Goal: Information Seeking & Learning: Learn about a topic

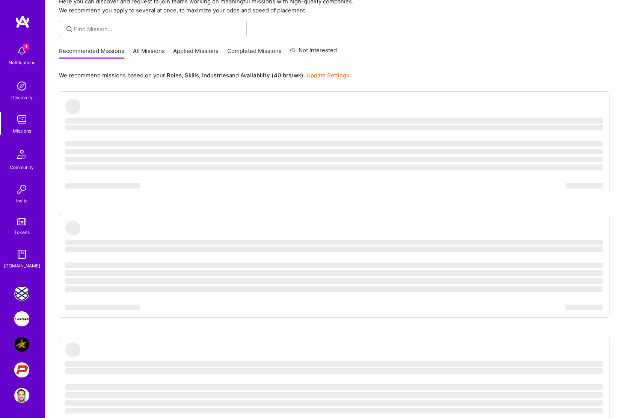
scroll to position [37, 0]
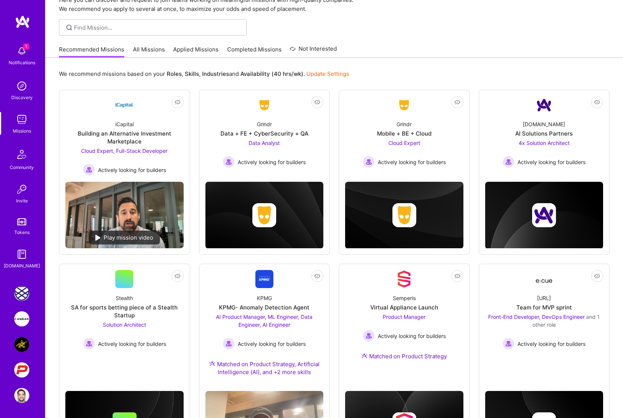
click at [20, 395] on img at bounding box center [21, 395] width 15 height 15
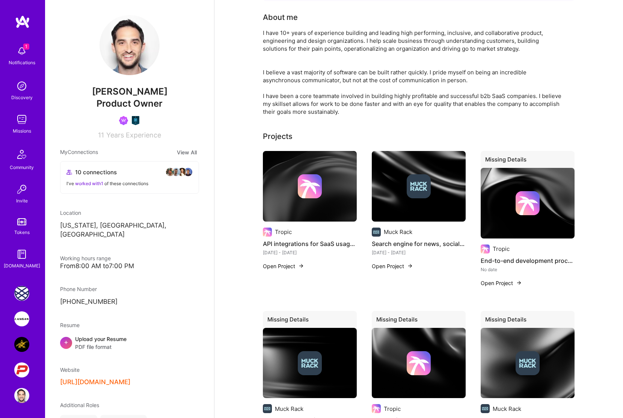
scroll to position [193, 0]
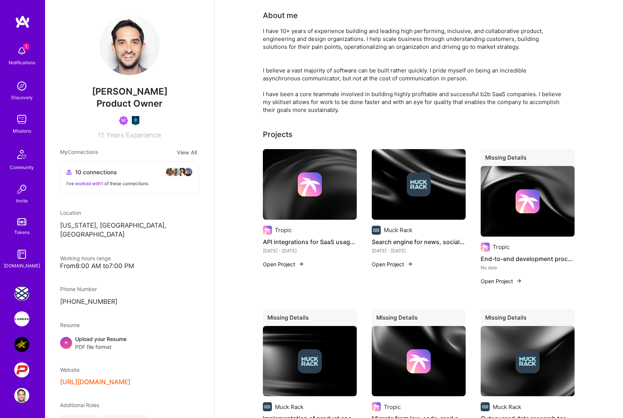
click at [21, 124] on img at bounding box center [21, 119] width 15 height 15
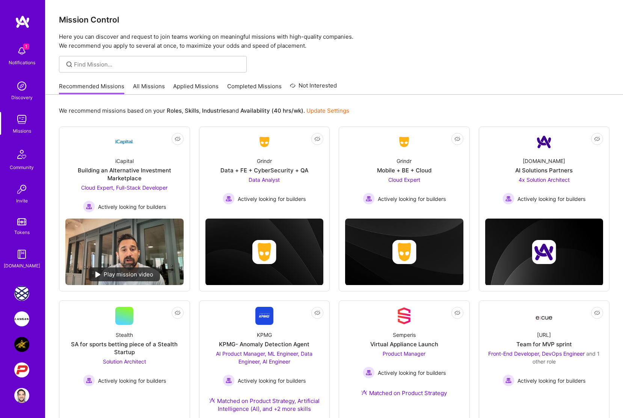
click at [268, 87] on link "Completed Missions" at bounding box center [254, 88] width 54 height 12
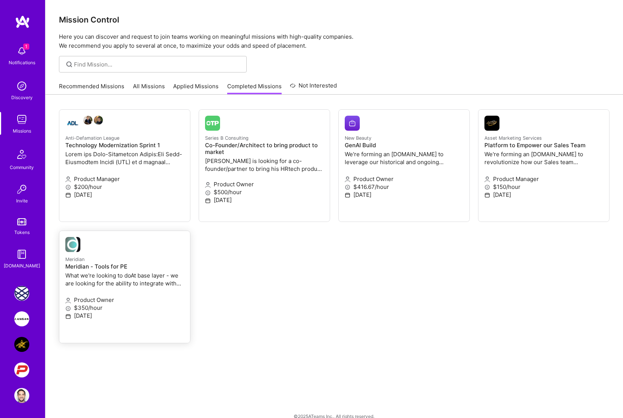
click at [120, 256] on p "Meridian" at bounding box center [124, 259] width 119 height 8
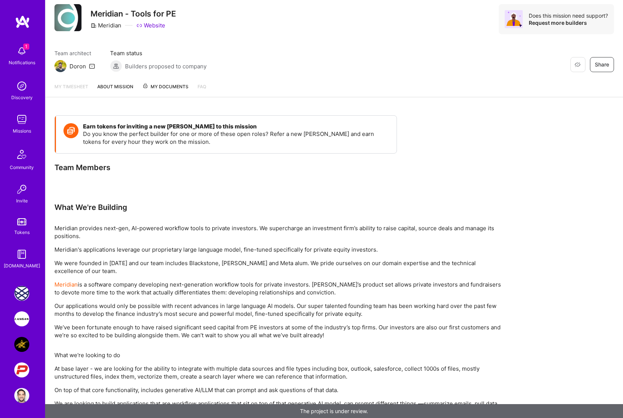
scroll to position [26, 0]
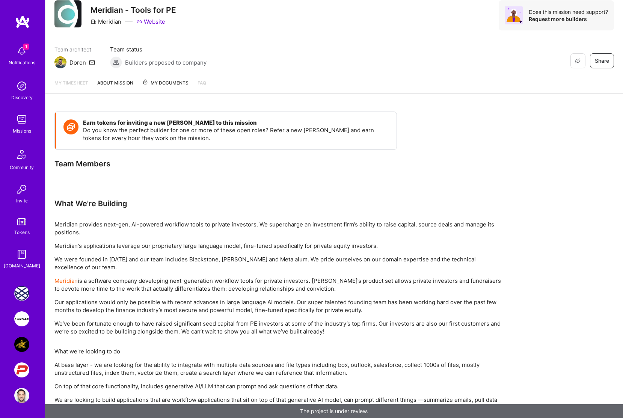
click at [107, 87] on link "About Mission" at bounding box center [115, 86] width 36 height 14
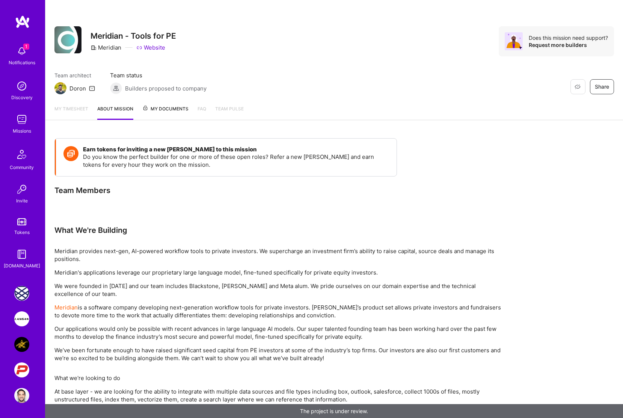
click at [155, 93] on div "Builders proposed to company" at bounding box center [158, 88] width 96 height 12
